Goal: Navigation & Orientation: Find specific page/section

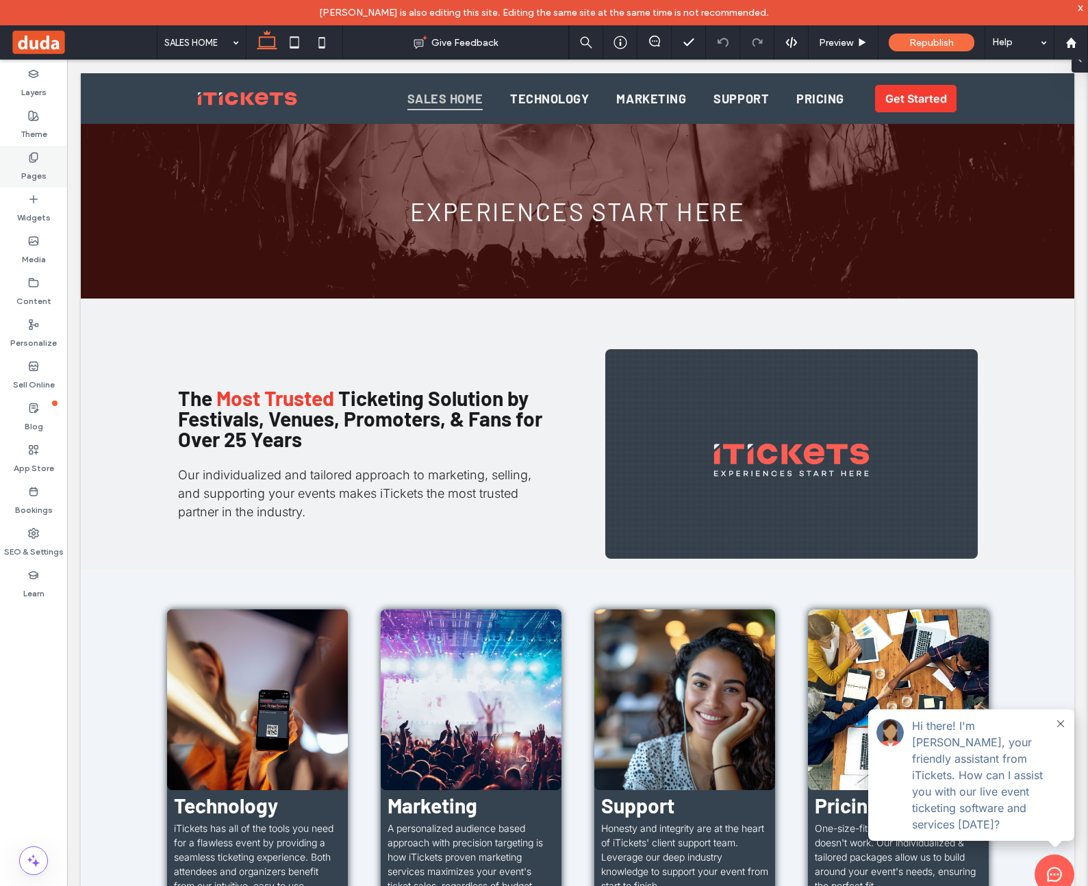
click at [43, 161] on div "Pages" at bounding box center [33, 167] width 67 height 42
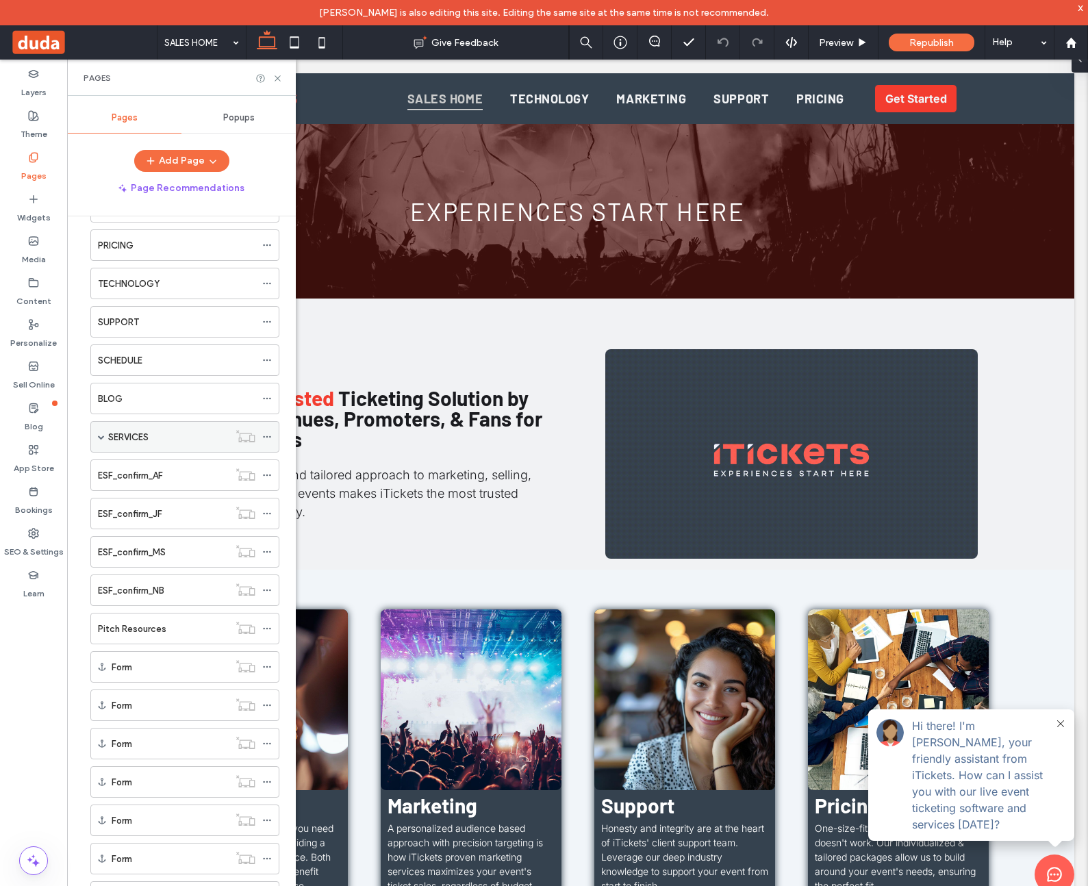
scroll to position [90, 0]
drag, startPoint x: 100, startPoint y: 432, endPoint x: 175, endPoint y: 415, distance: 76.6
click at [100, 432] on span at bounding box center [101, 433] width 7 height 7
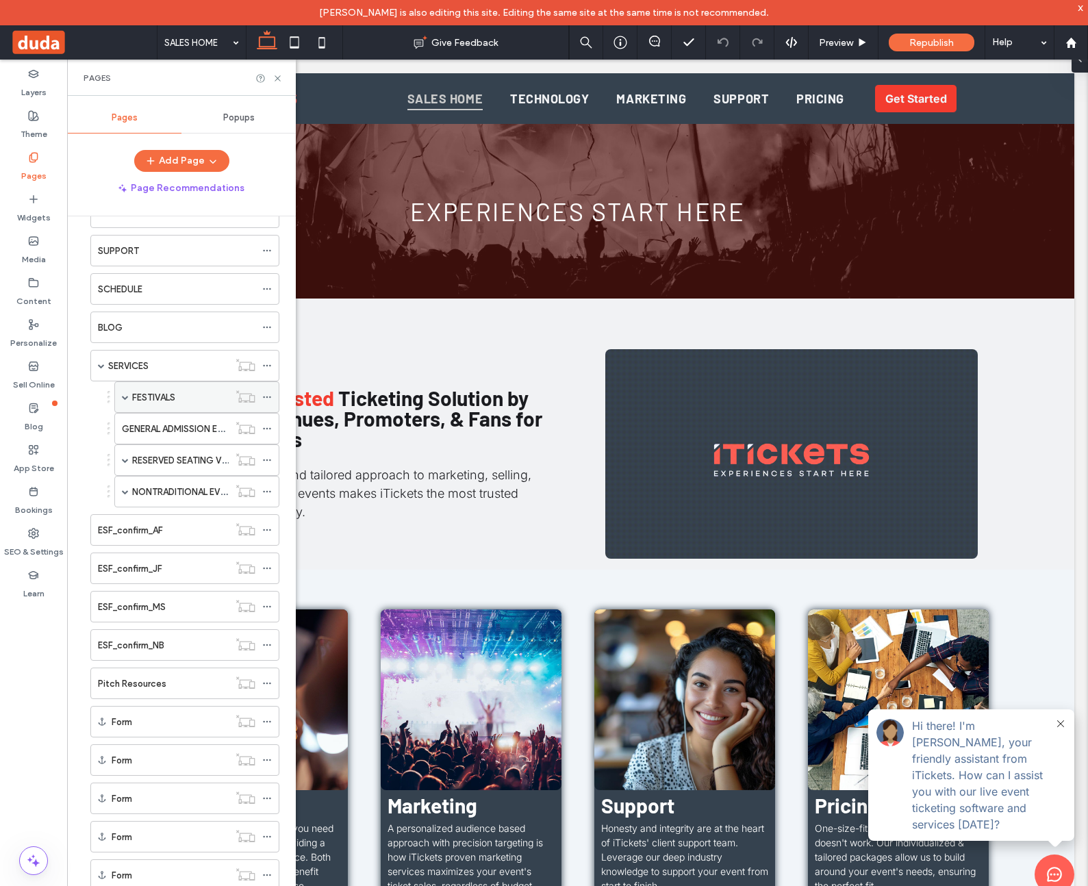
scroll to position [164, 0]
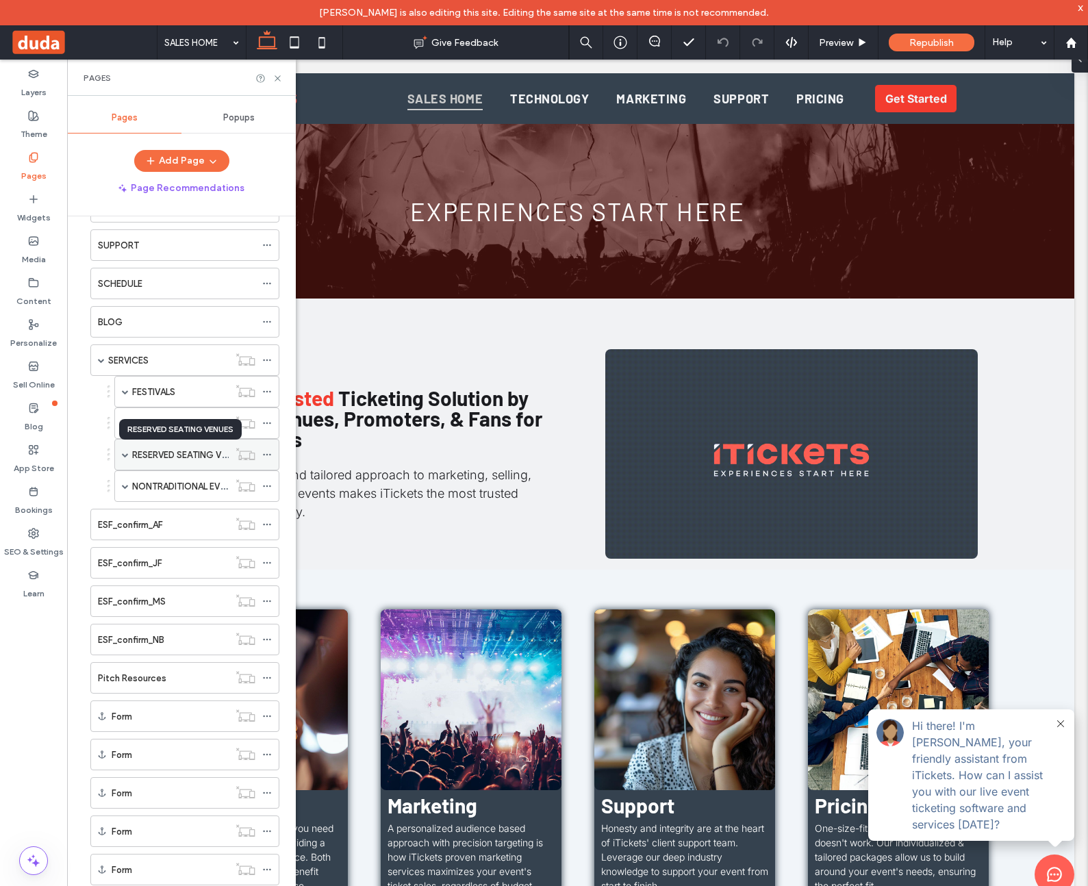
click at [135, 458] on label "RESERVED SEATING VENUES" at bounding box center [190, 455] width 116 height 24
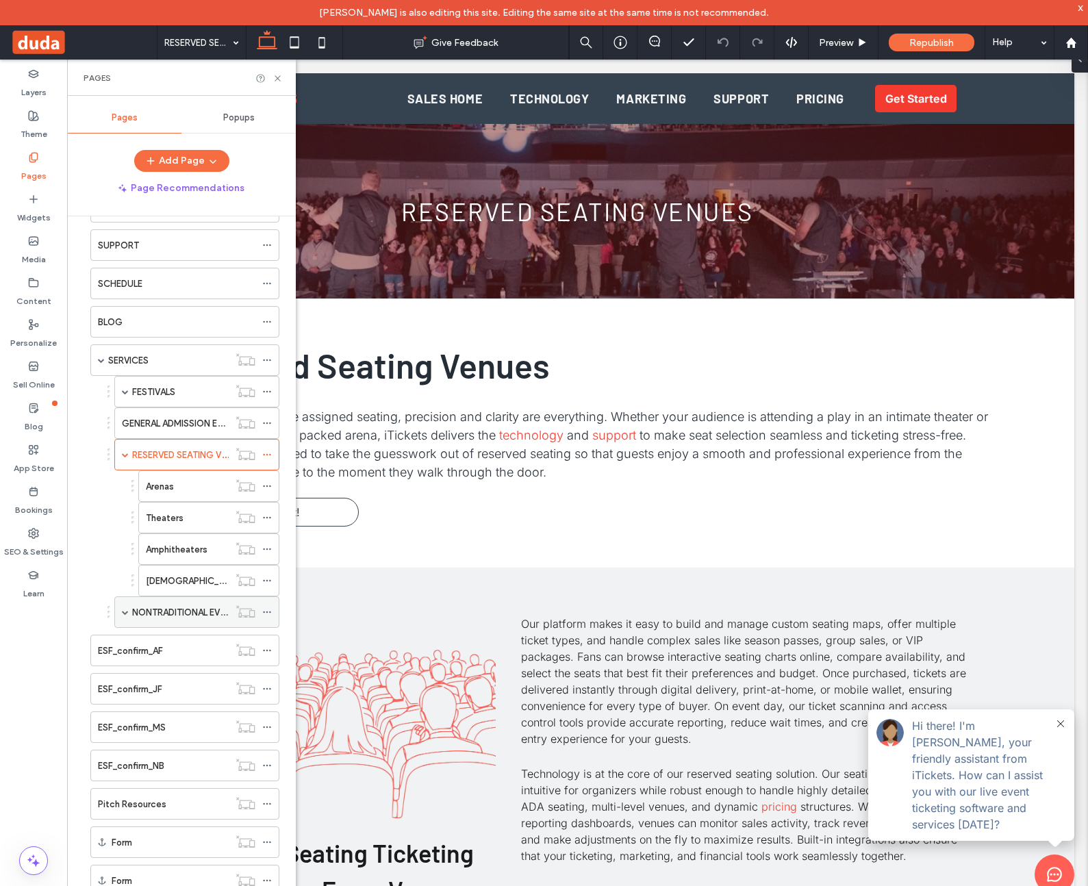
click at [122, 611] on span at bounding box center [125, 612] width 7 height 7
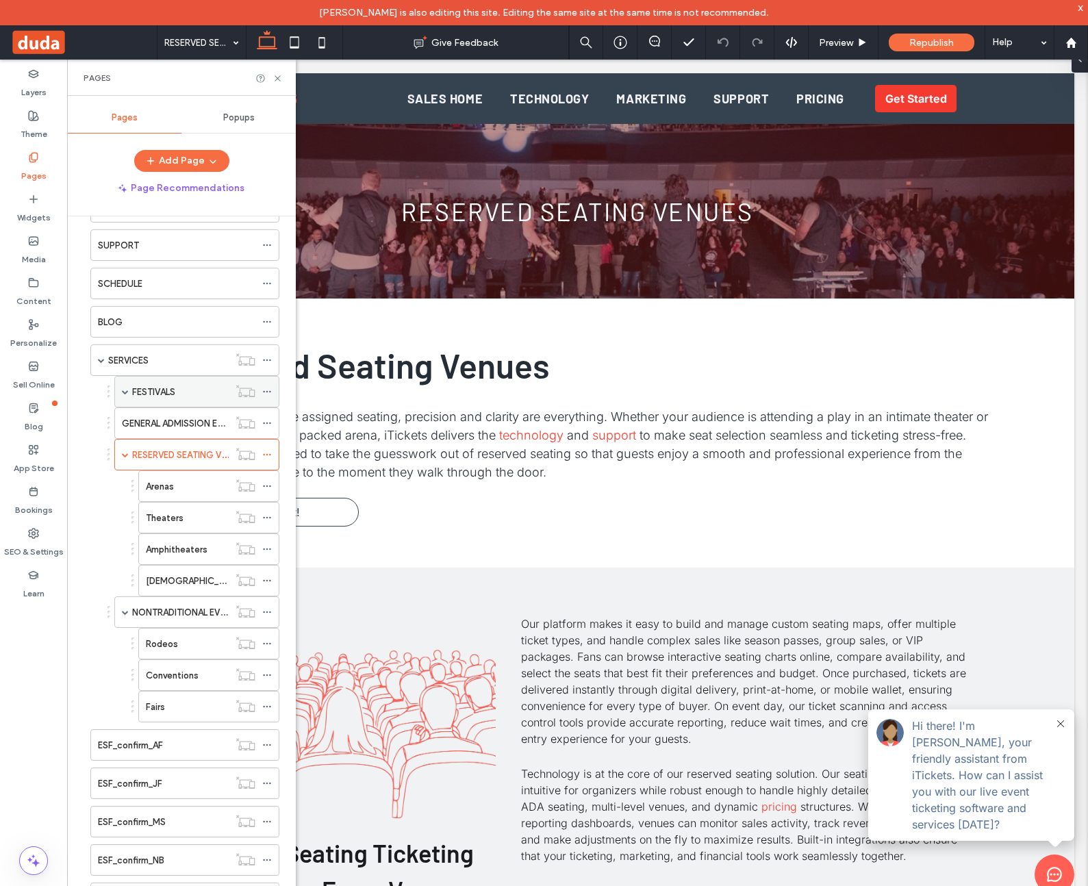
click at [124, 390] on span at bounding box center [125, 391] width 7 height 7
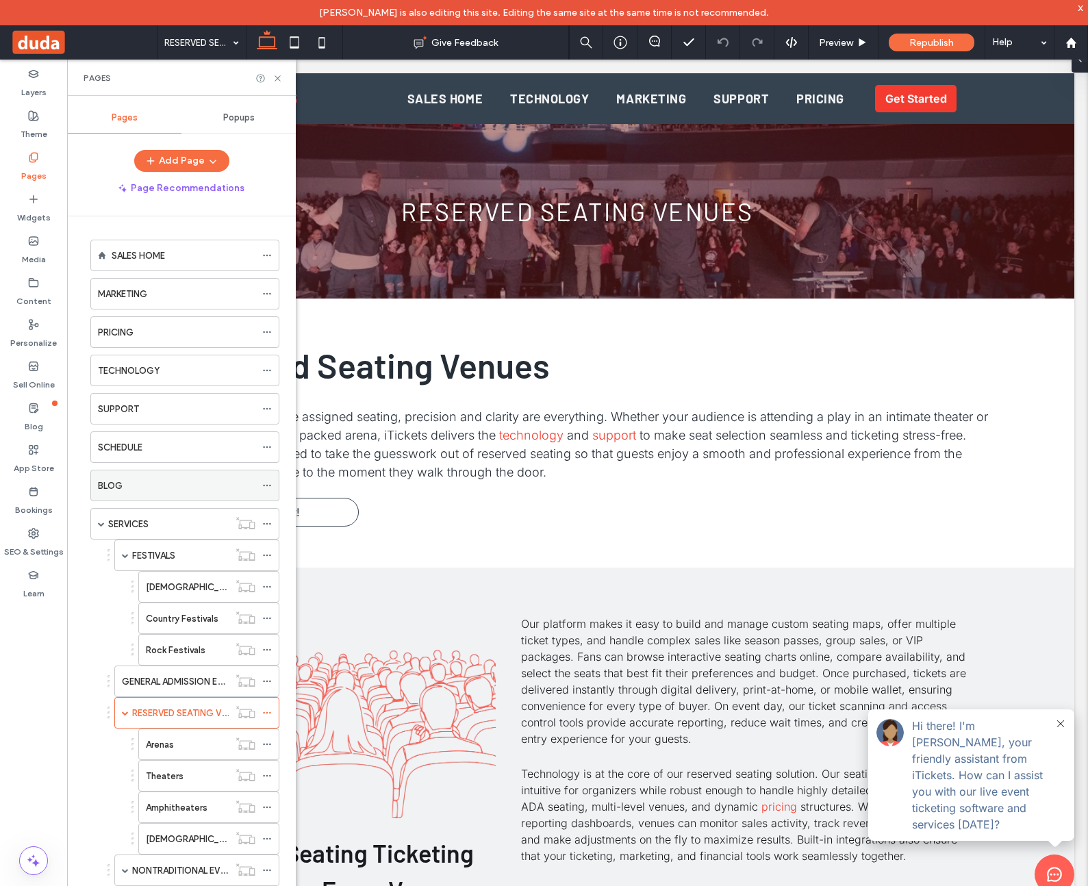
click at [168, 475] on div "BLOG" at bounding box center [177, 486] width 158 height 30
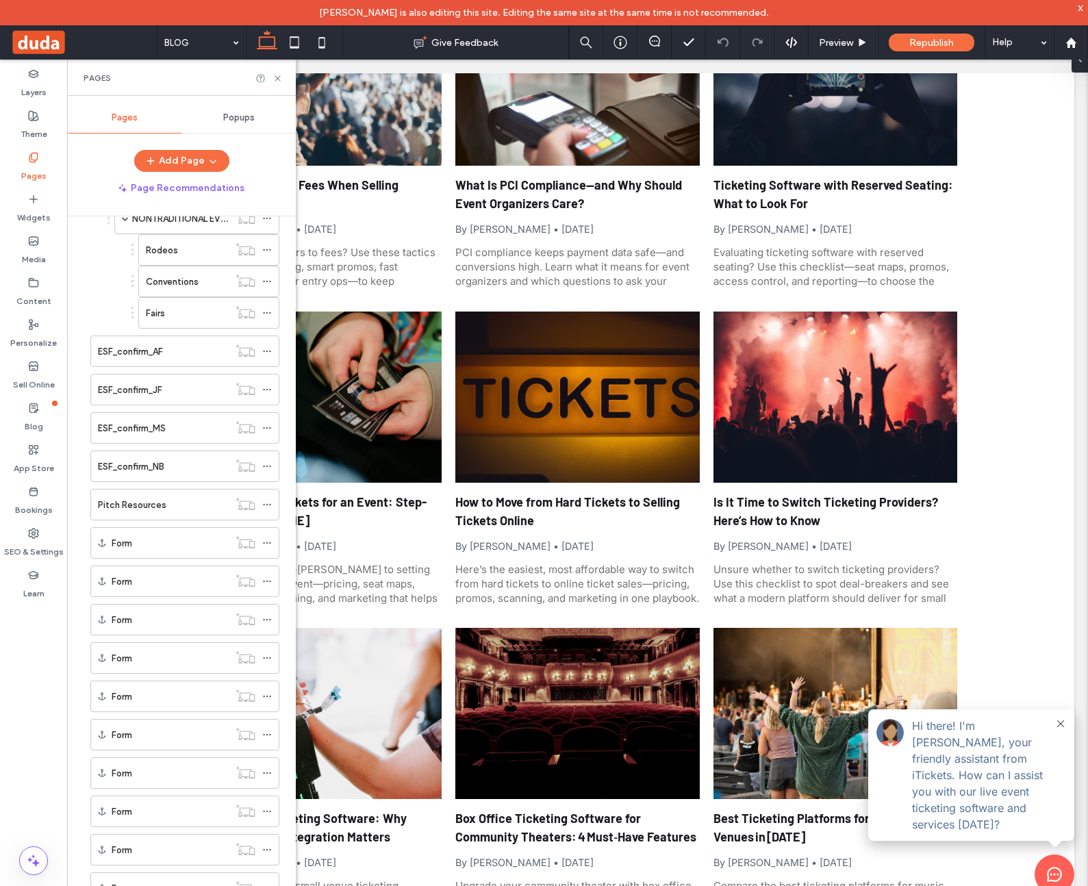
scroll to position [649, 0]
click at [168, 355] on div "ESF_confirm_AF" at bounding box center [163, 355] width 131 height 14
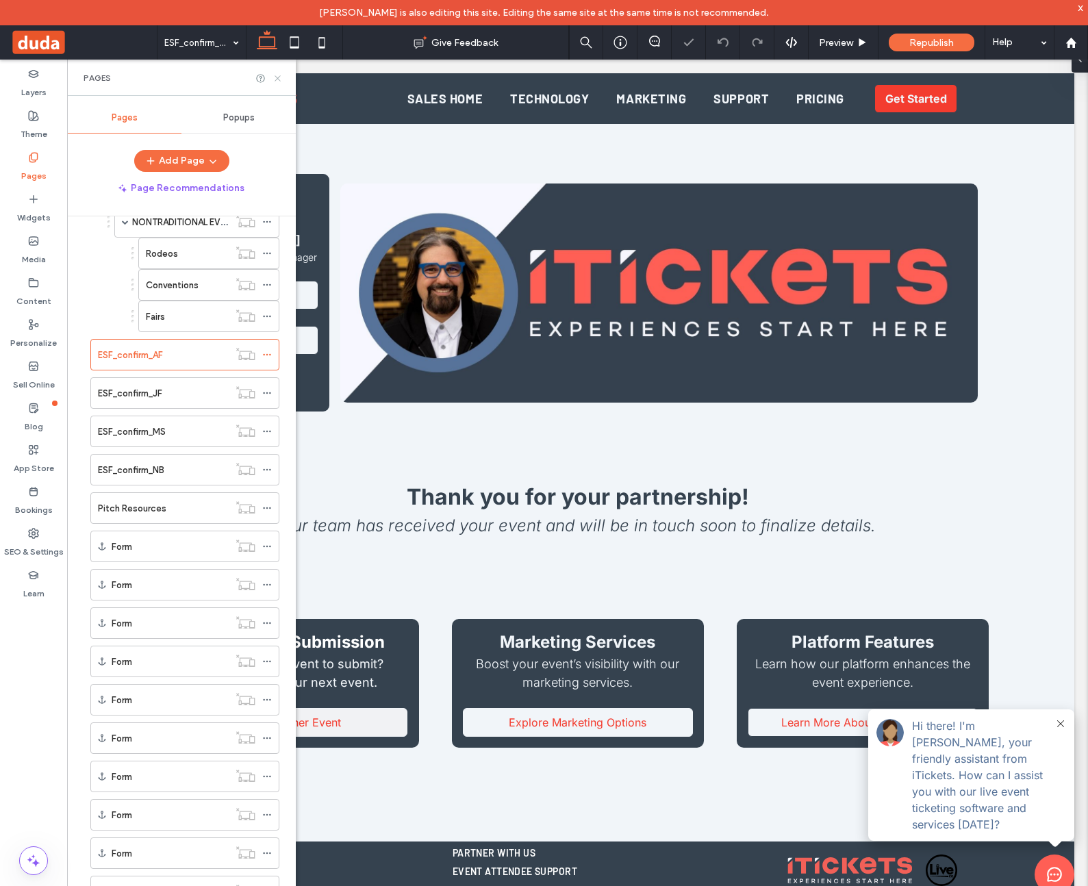
click at [281, 75] on icon at bounding box center [278, 78] width 10 height 10
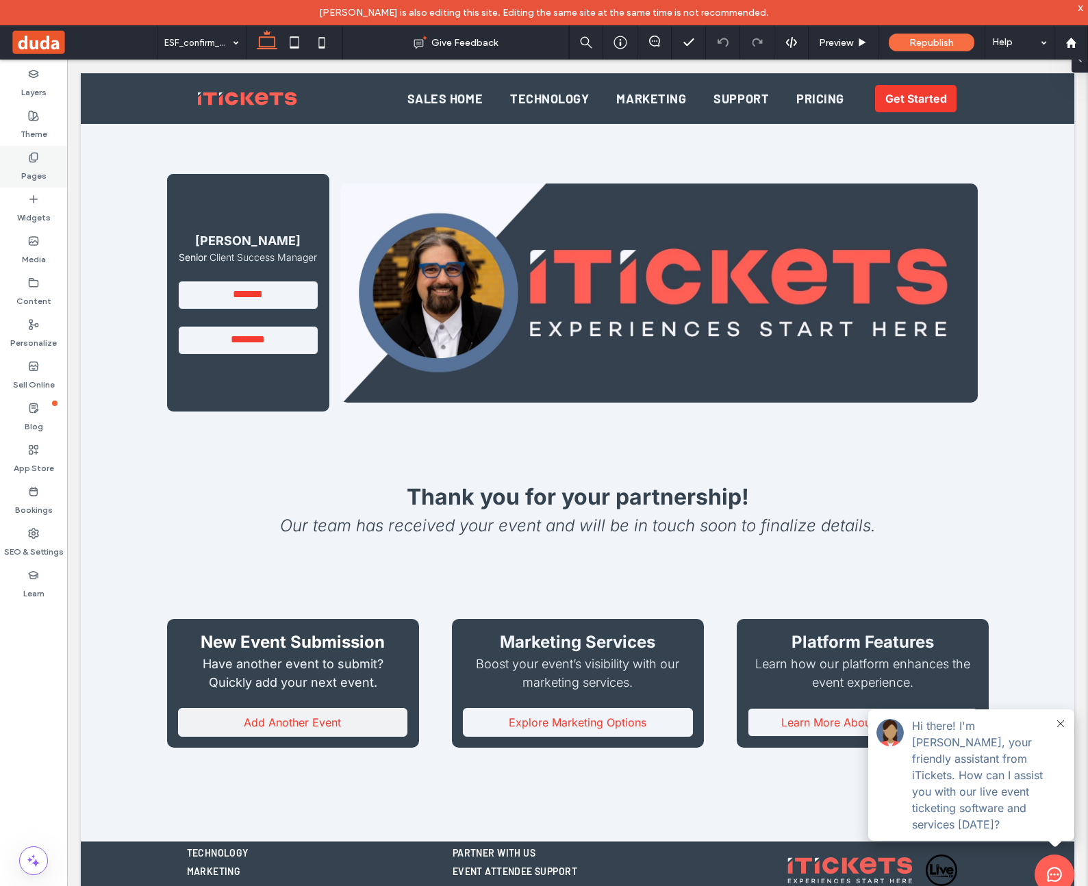
click at [32, 167] on label "Pages" at bounding box center [33, 172] width 25 height 19
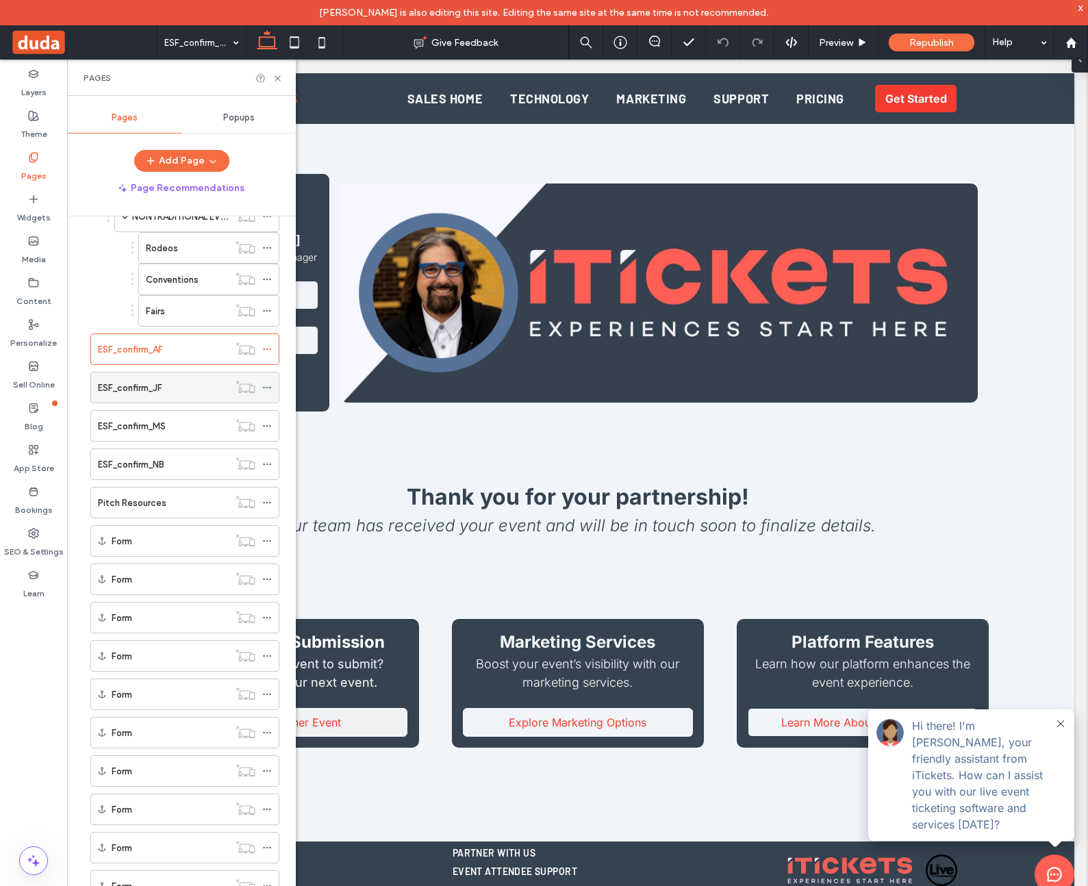
scroll to position [658, 0]
click at [157, 386] on label "ESF_confirm_JF" at bounding box center [130, 385] width 64 height 24
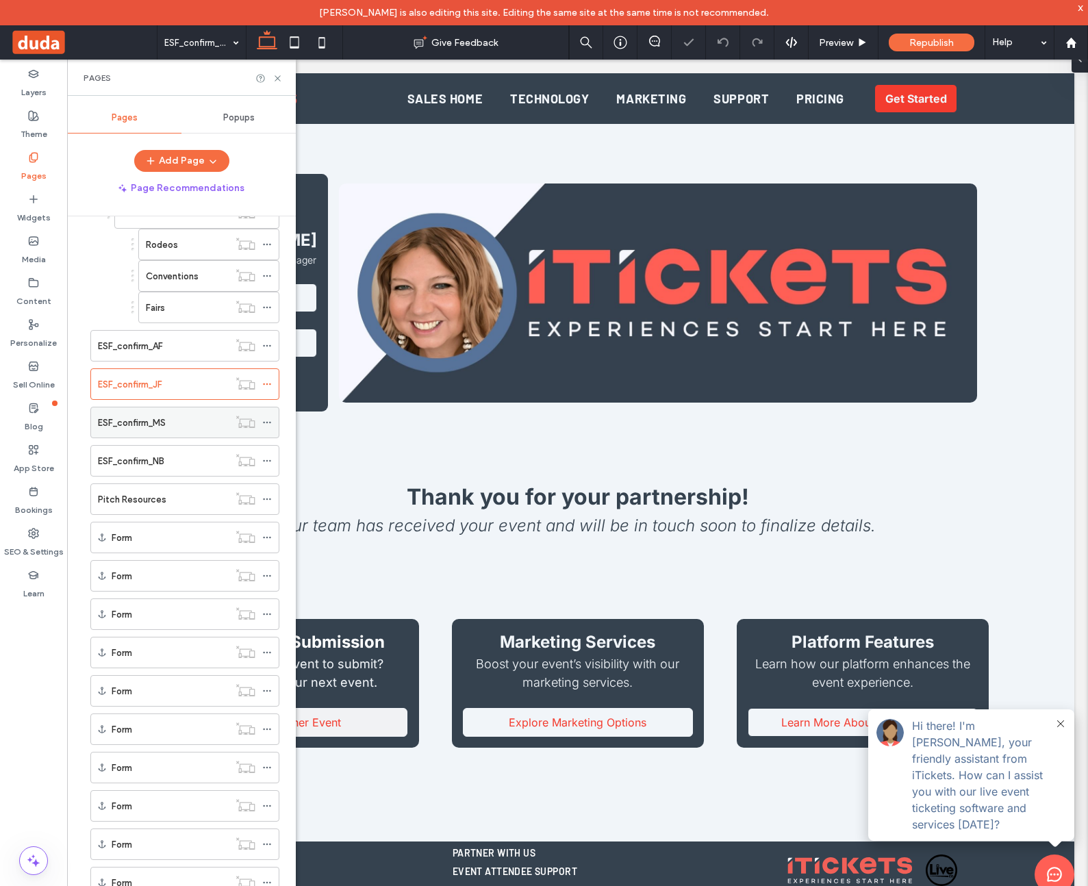
click at [171, 429] on div "ESF_confirm_MS" at bounding box center [163, 423] width 131 height 14
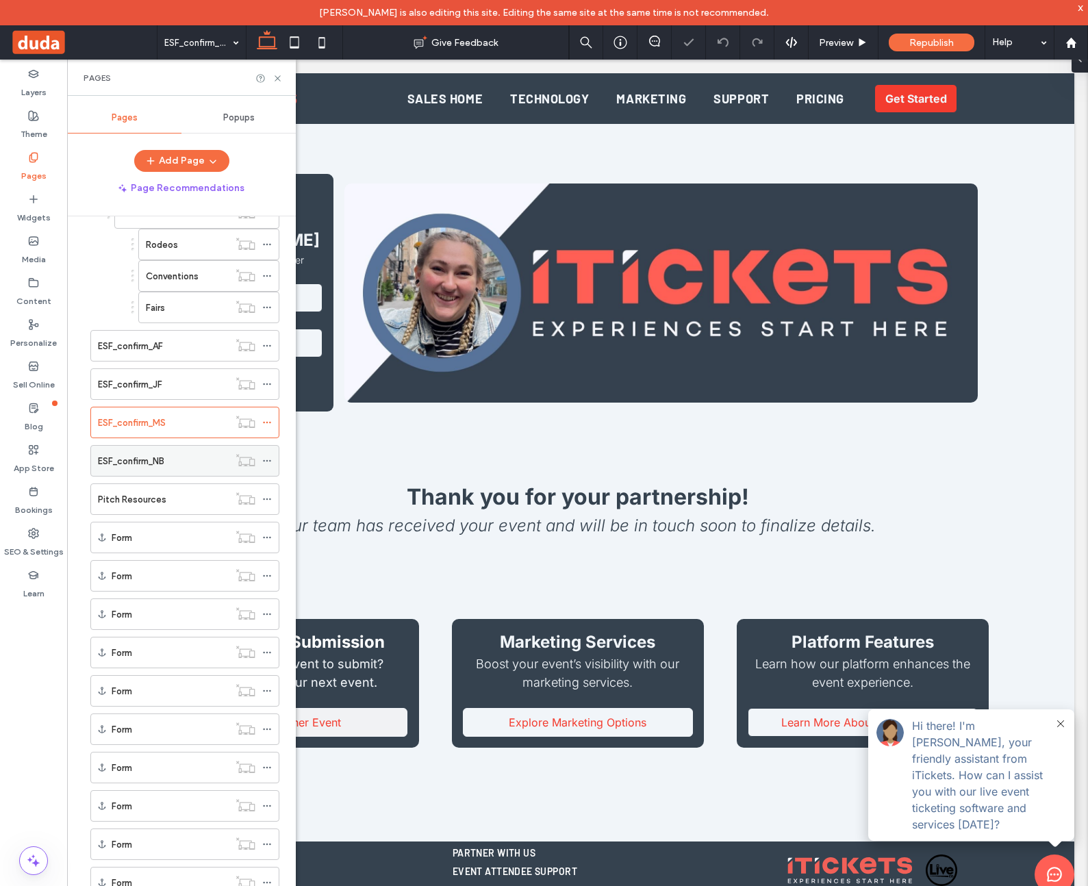
click at [164, 461] on label "ESF_confirm_NB" at bounding box center [131, 461] width 66 height 24
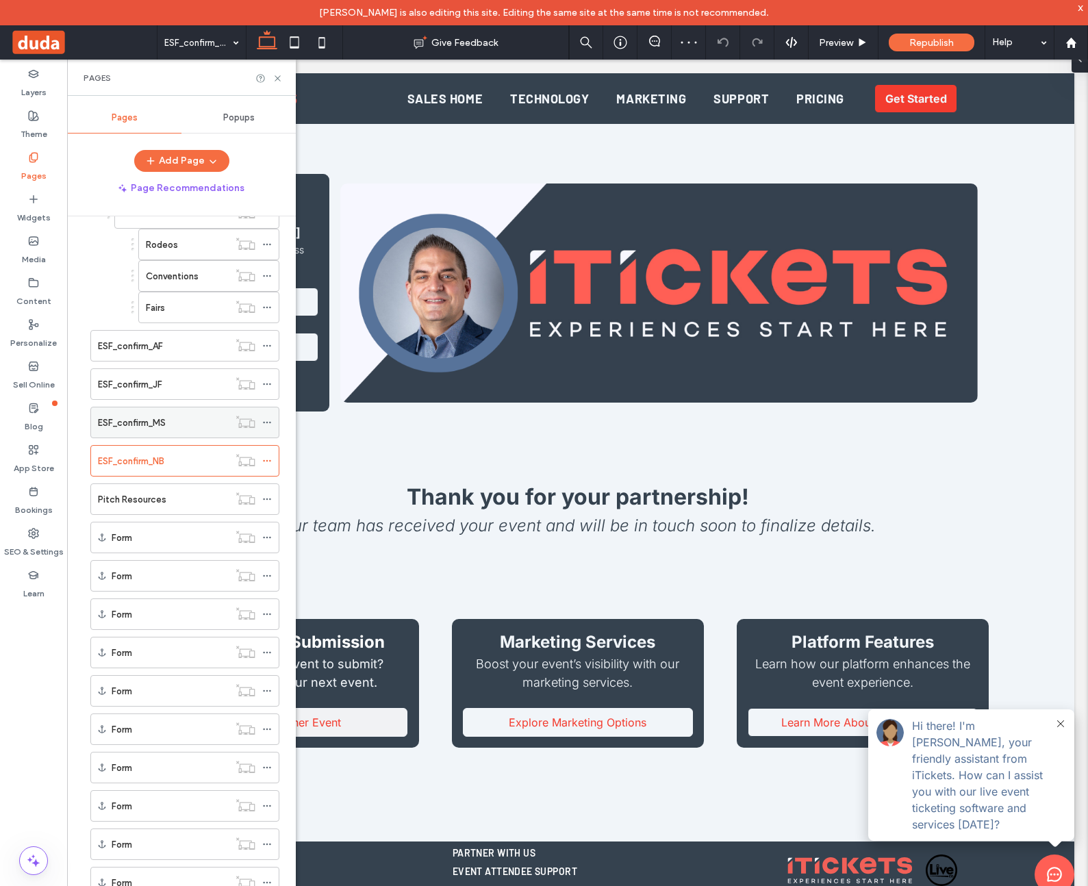
click at [166, 414] on div "ESF_confirm_MS" at bounding box center [163, 423] width 131 height 30
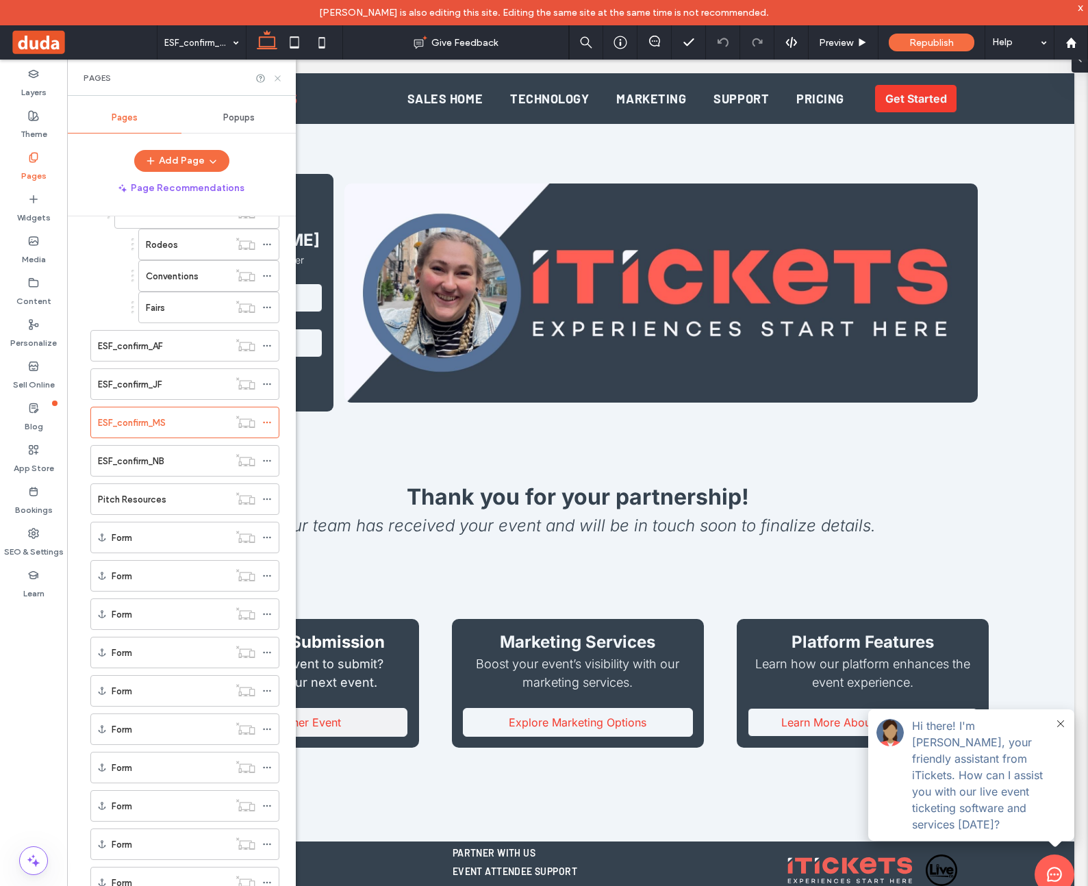
click at [279, 79] on use at bounding box center [277, 77] width 5 height 5
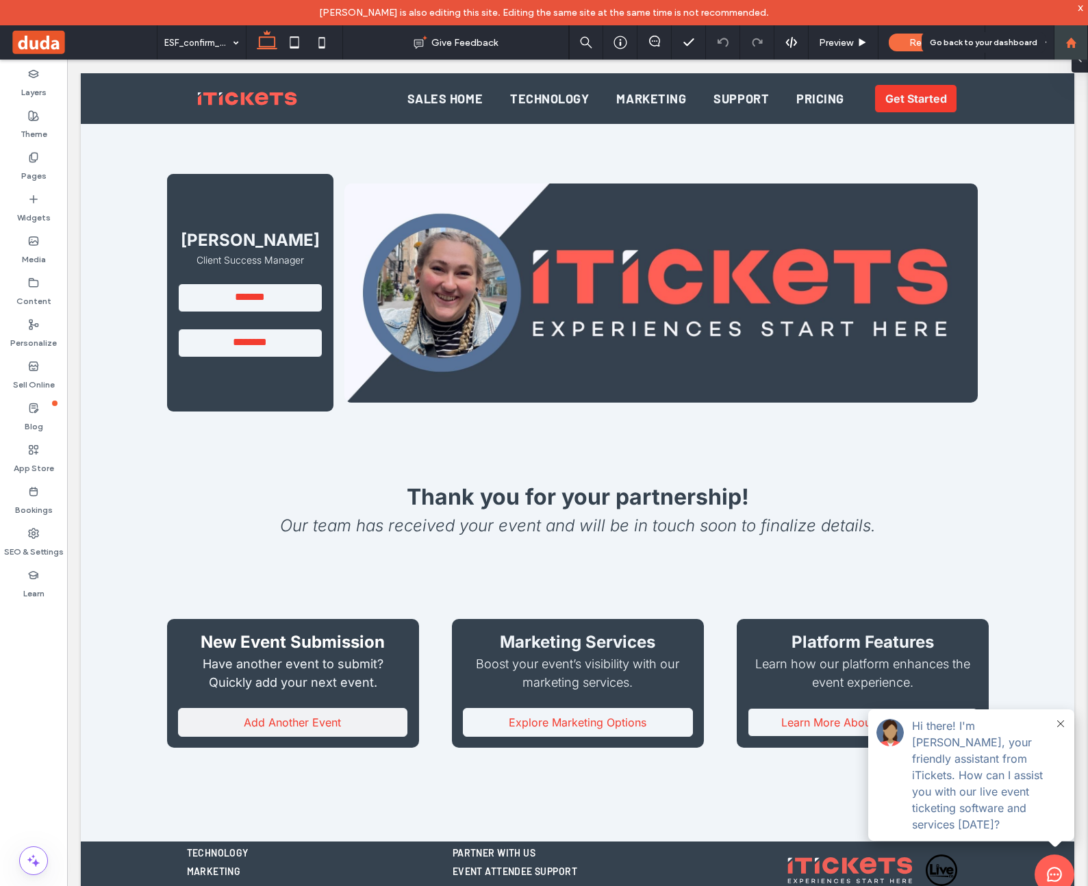
click at [1064, 39] on div at bounding box center [1071, 43] width 33 height 12
